Goal: Task Accomplishment & Management: Use online tool/utility

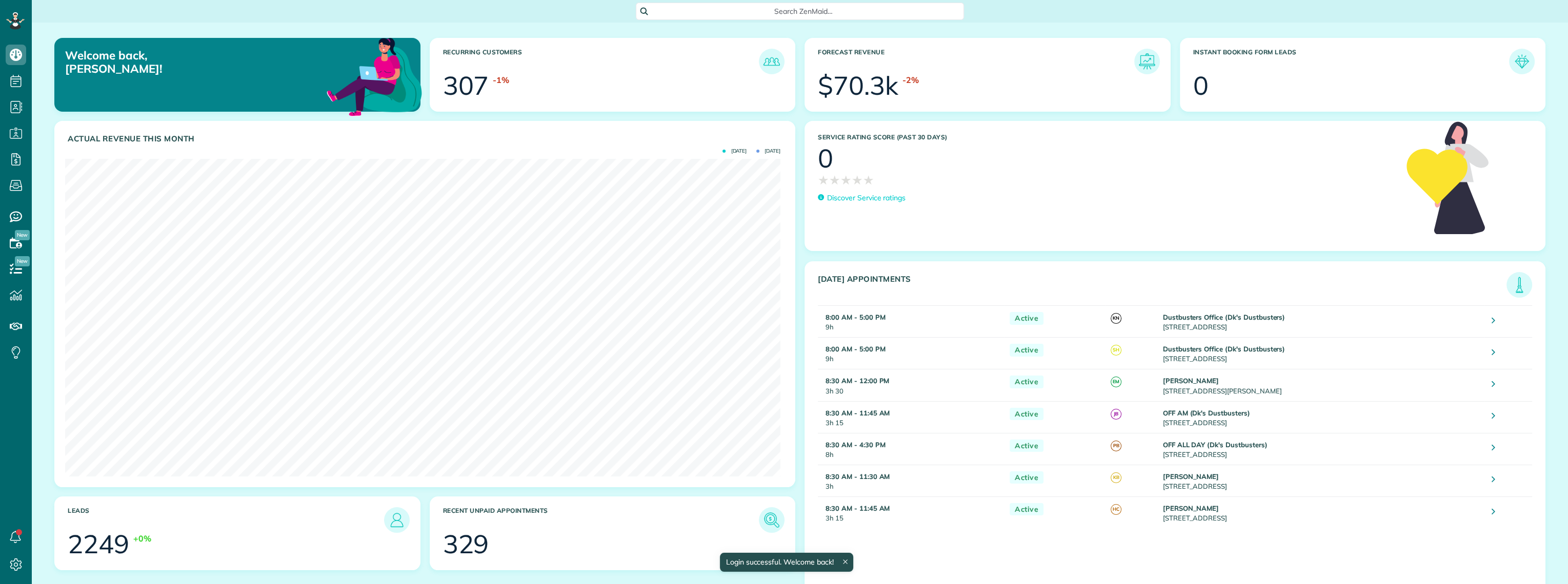
scroll to position [317, 715]
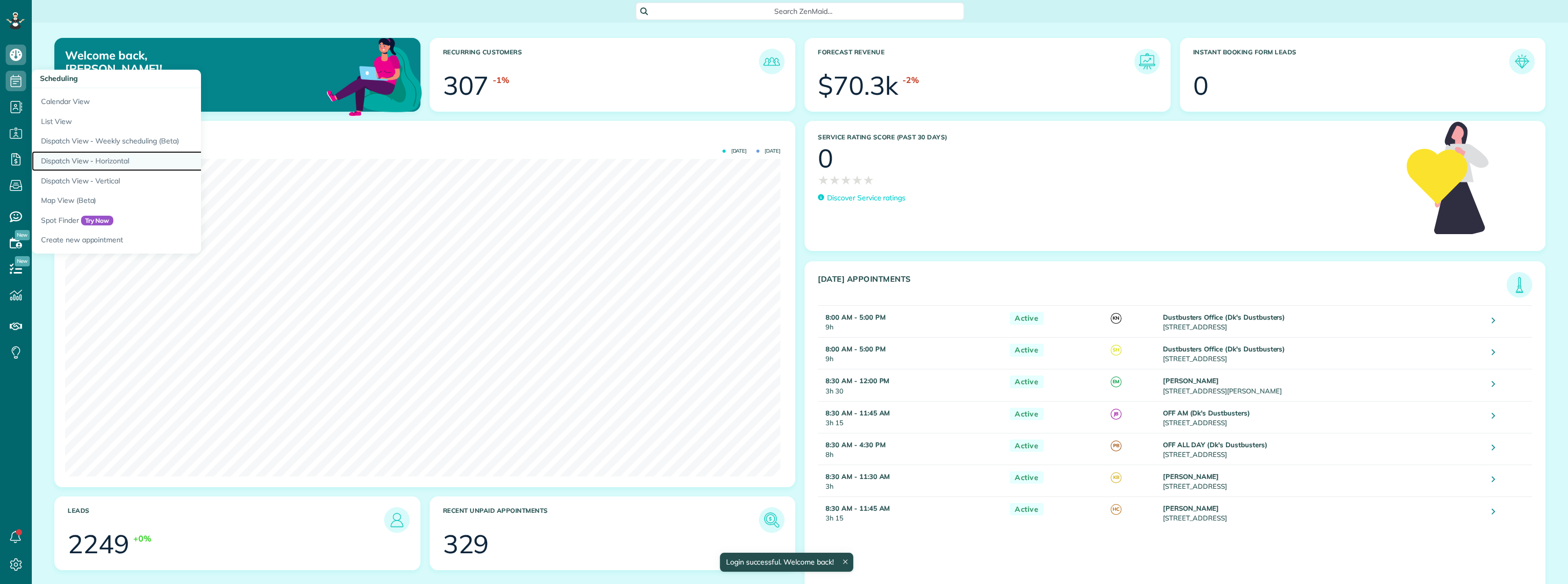
click at [95, 160] on link "Dispatch View - Horizontal" at bounding box center [160, 161] width 256 height 20
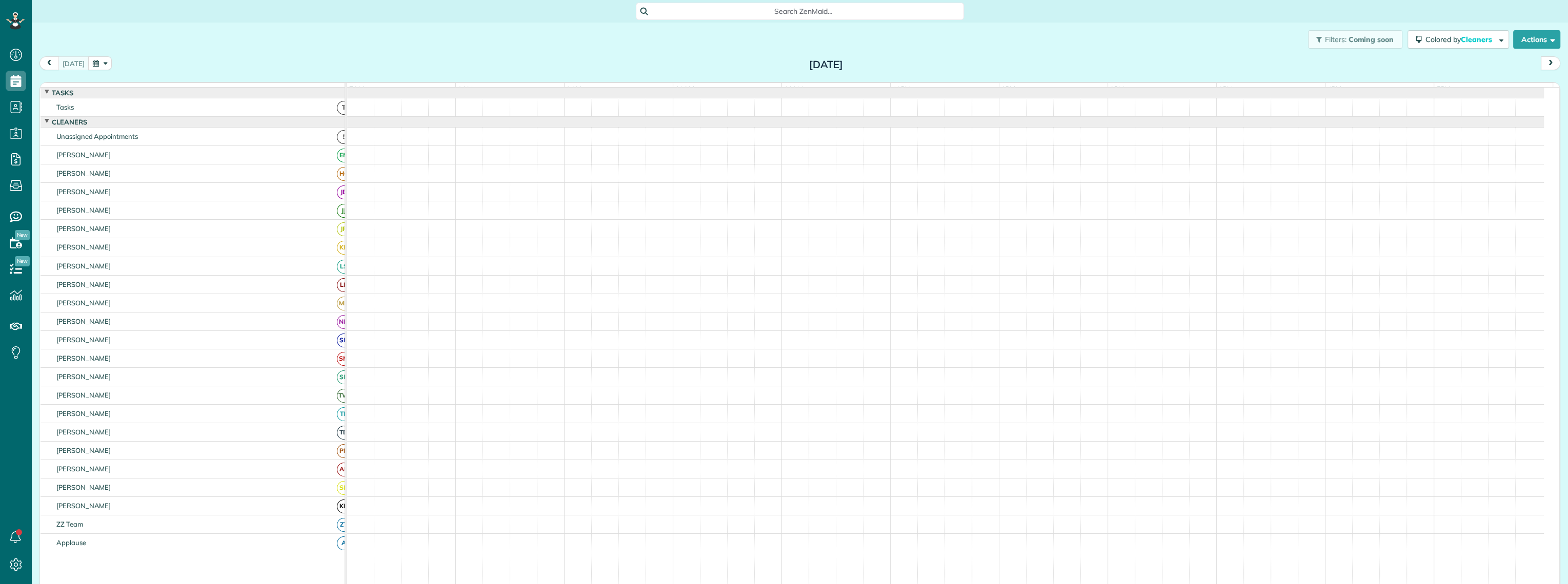
scroll to position [584, 32]
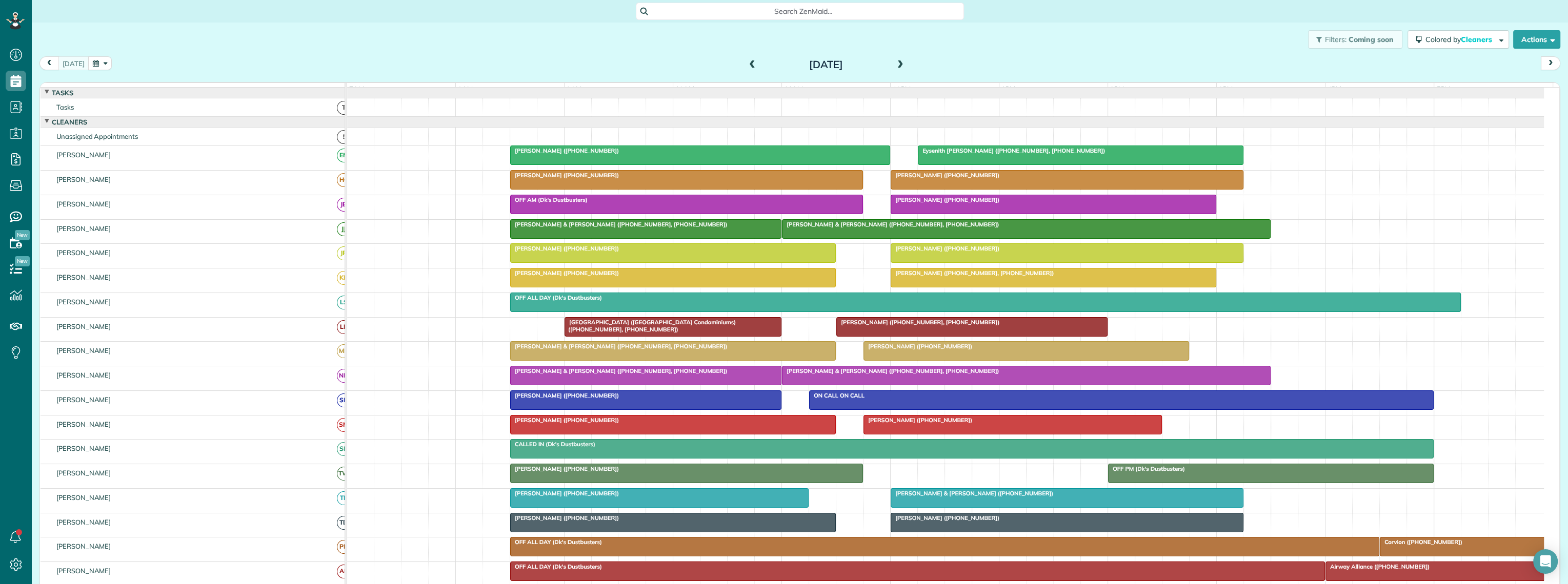
click at [895, 65] on span at bounding box center [901, 65] width 12 height 9
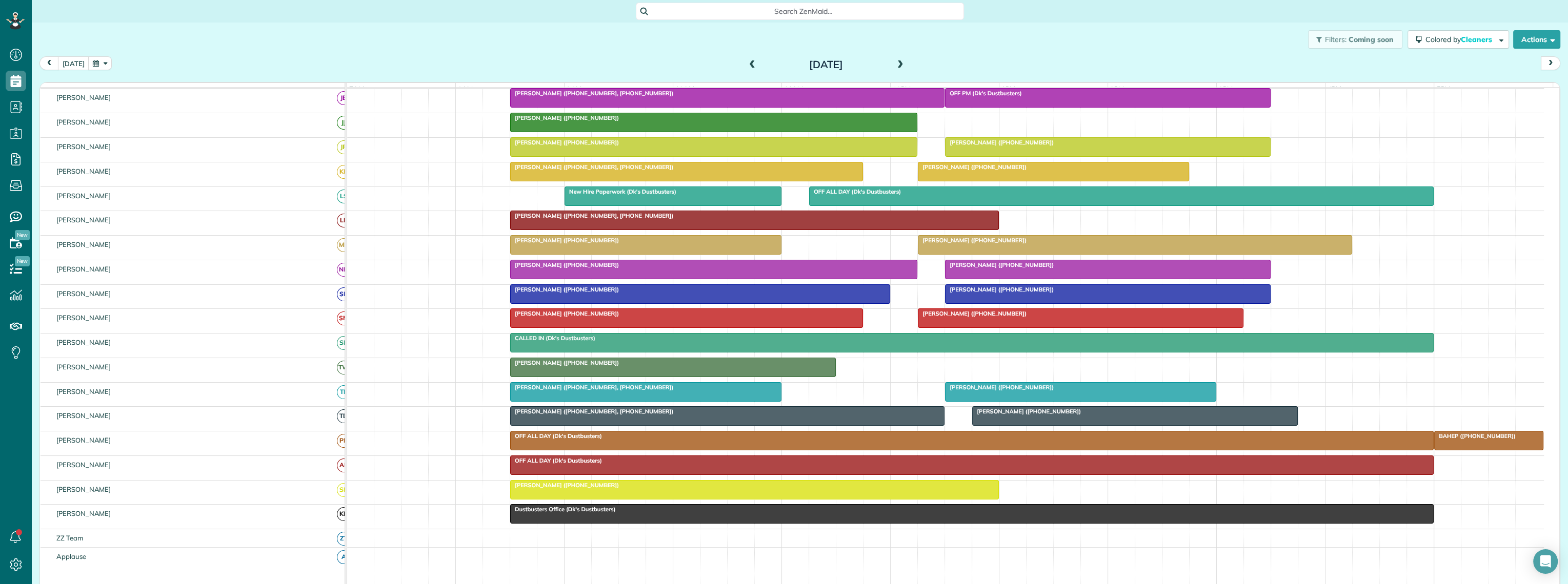
scroll to position [113, 0]
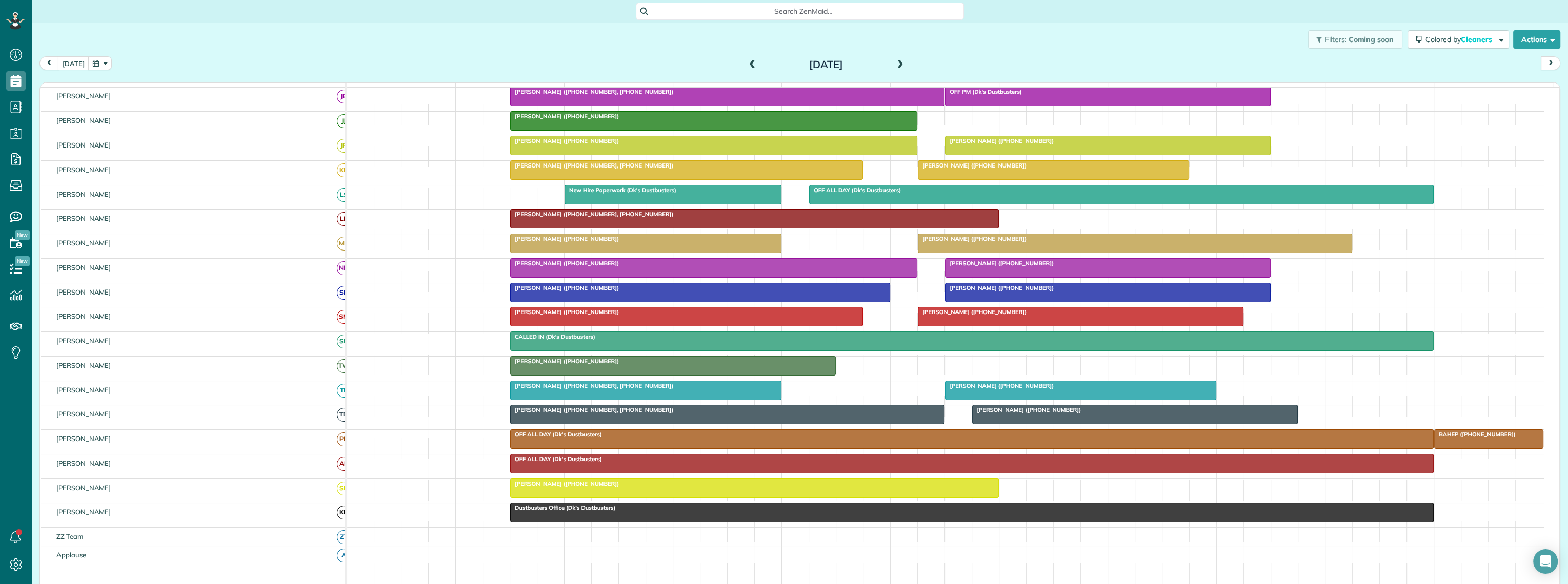
click at [531, 278] on div at bounding box center [714, 268] width 407 height 19
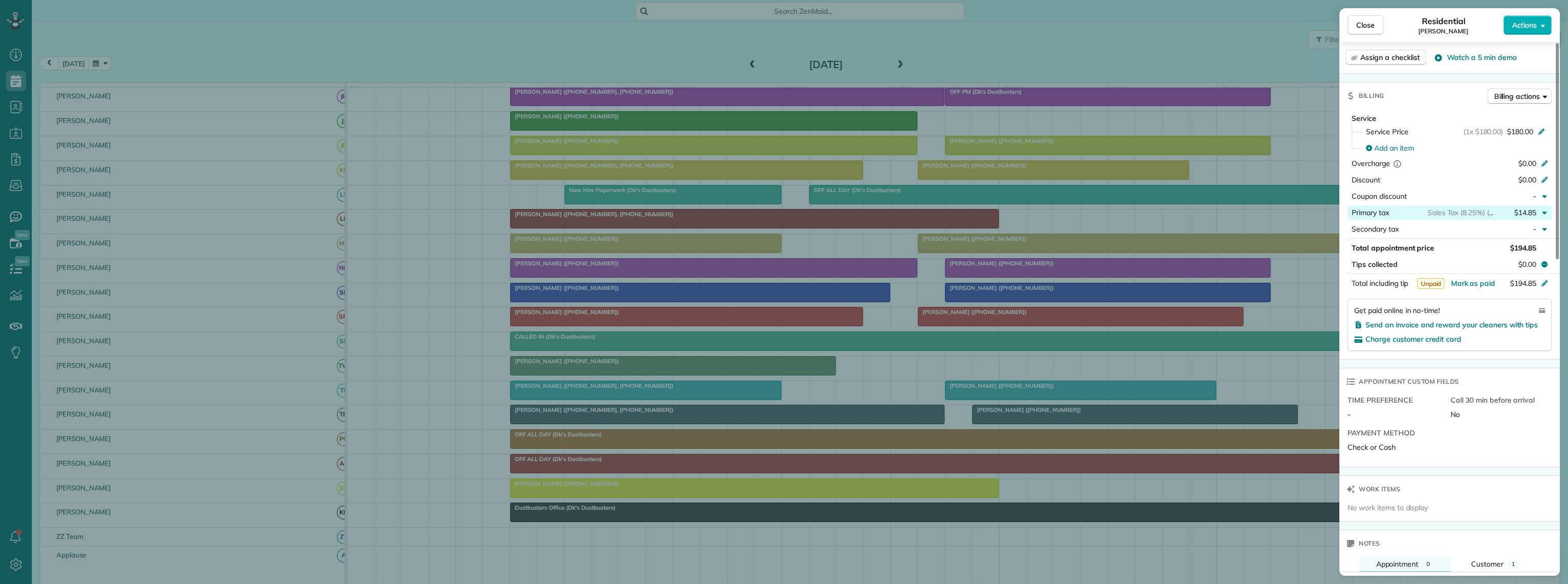
scroll to position [587, 0]
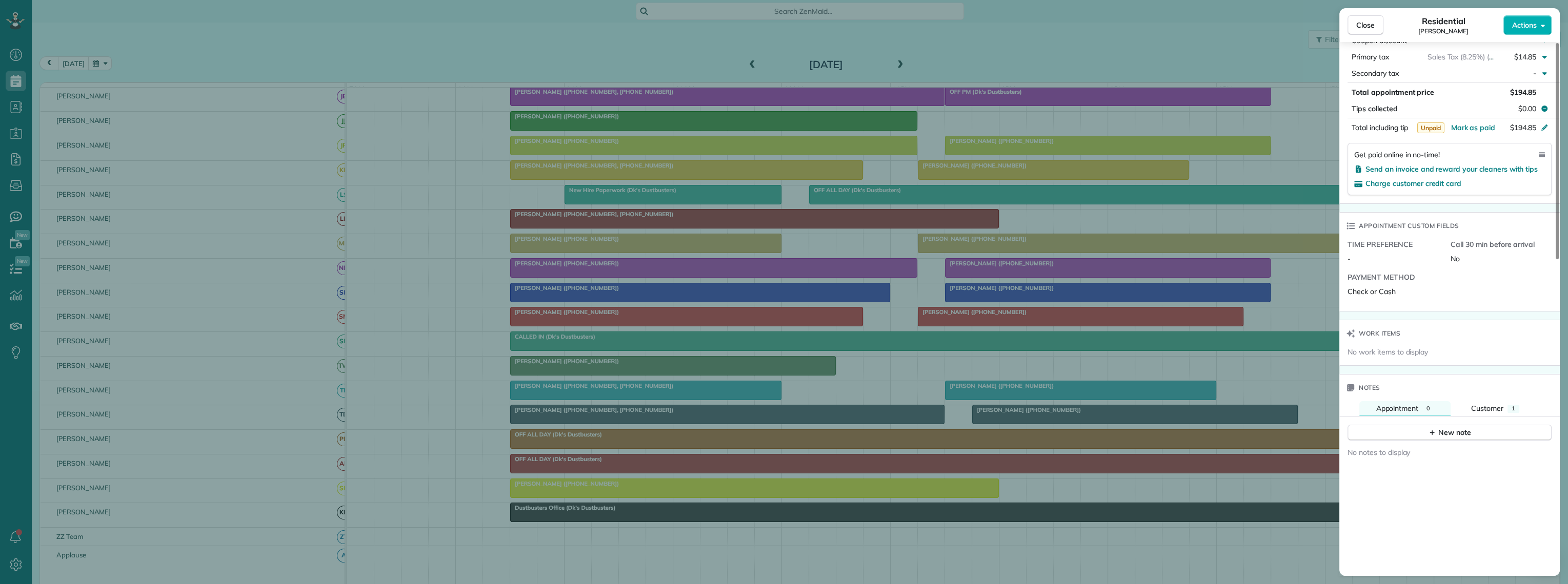
click at [1498, 394] on div "Notes" at bounding box center [1449, 388] width 221 height 27
click at [1494, 404] on div "Customer" at bounding box center [1488, 408] width 32 height 10
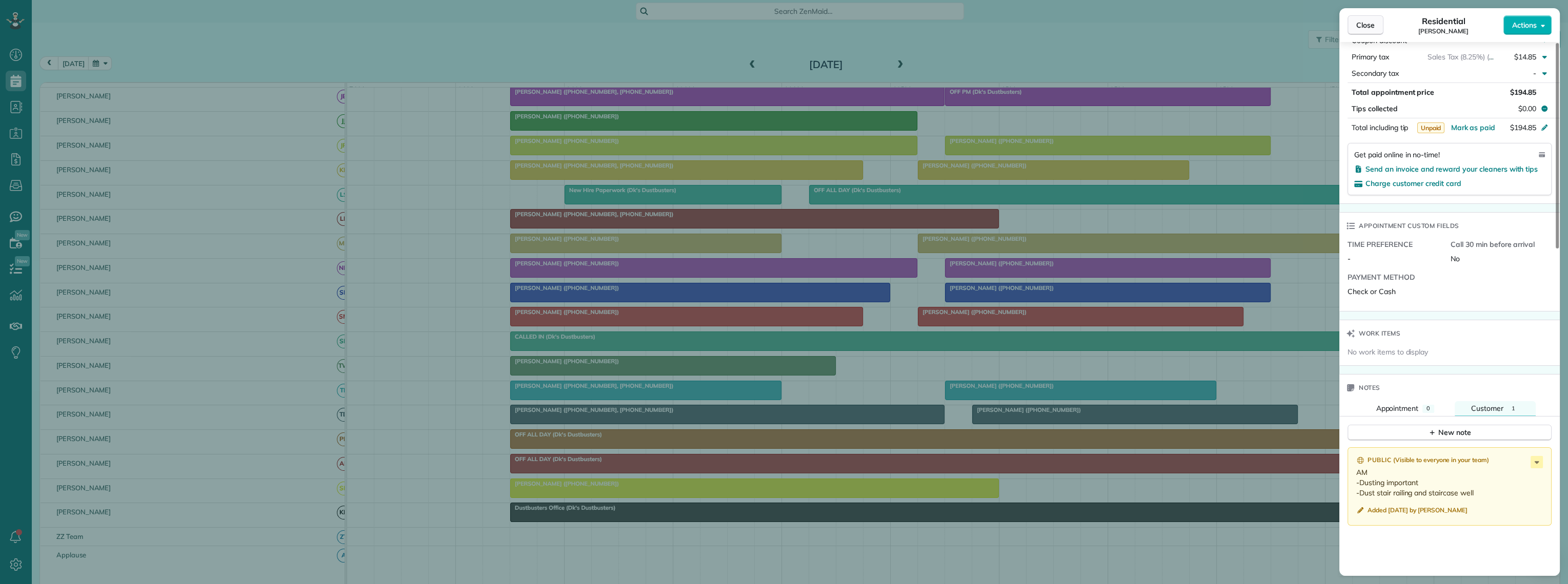
scroll to position [576, 0]
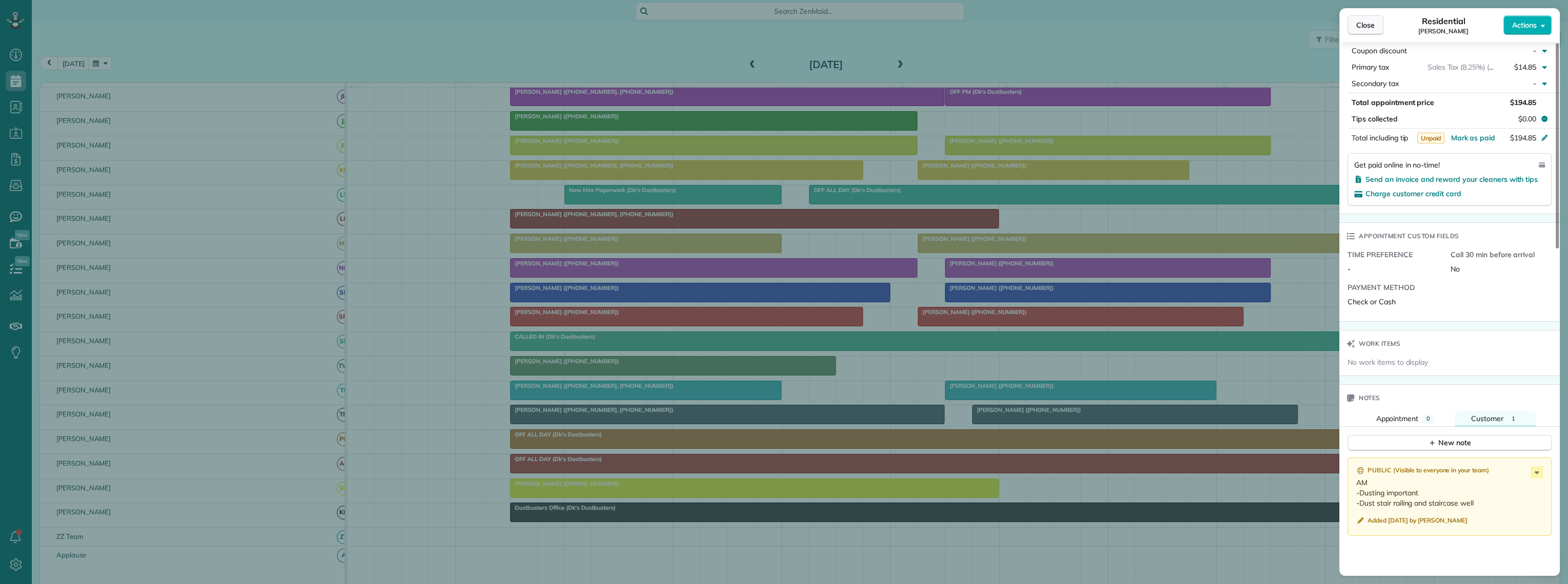
click at [1364, 25] on span "Close" at bounding box center [1365, 24] width 19 height 10
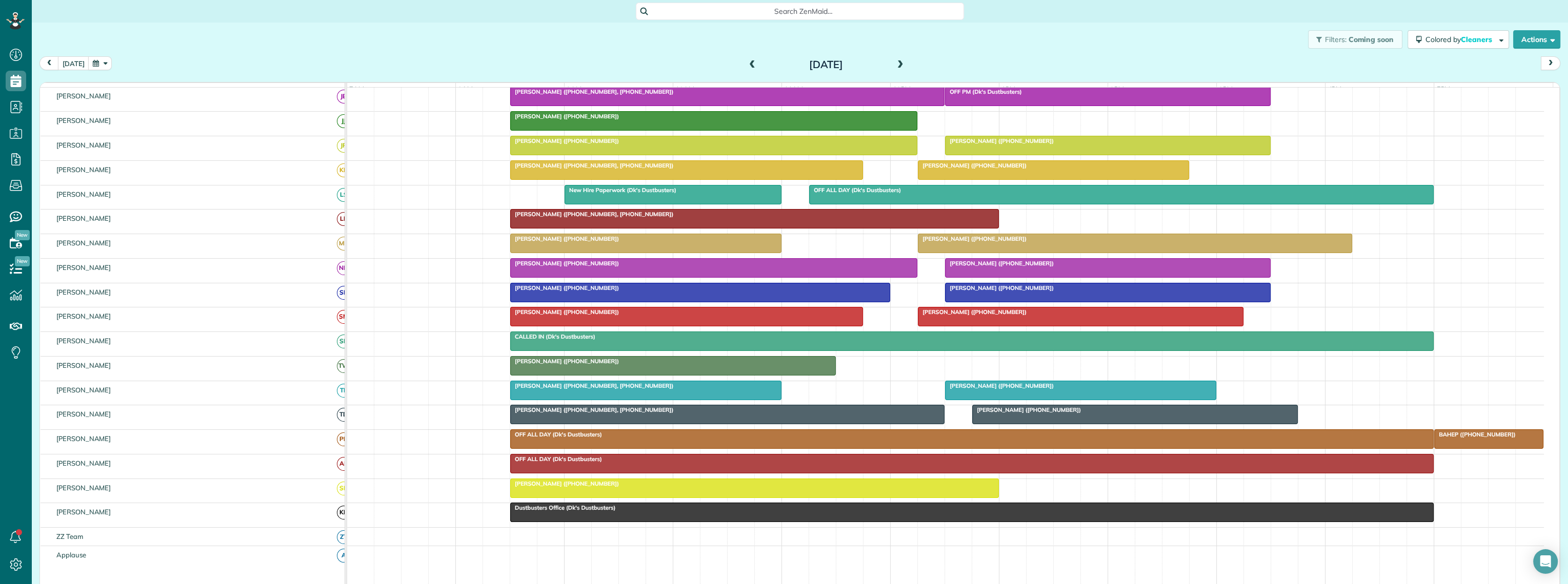
click at [561, 400] on div at bounding box center [646, 390] width 271 height 19
